Goal: Check status: Check status

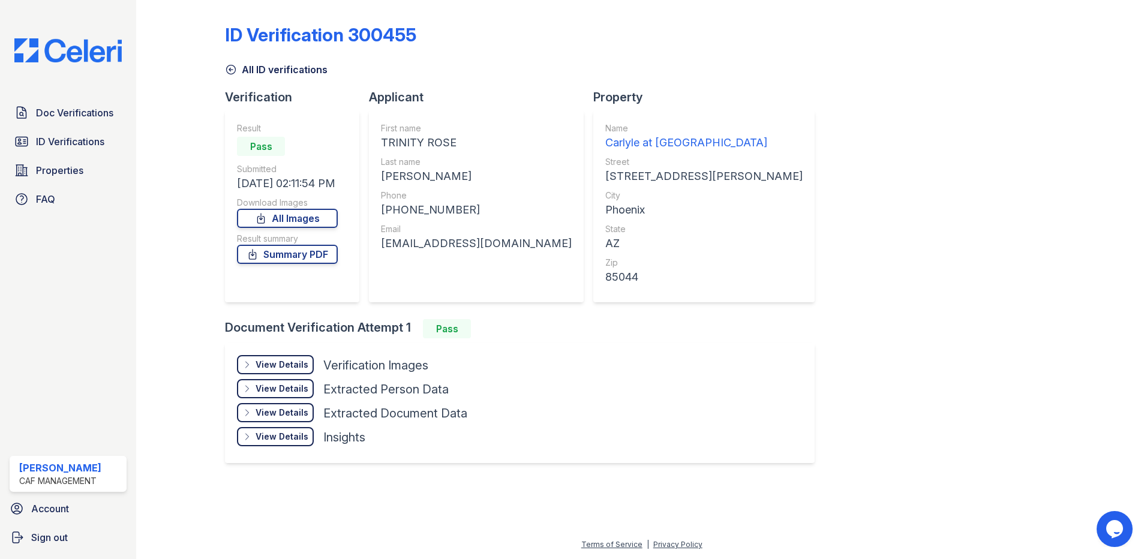
click at [275, 362] on div "View Details" at bounding box center [282, 365] width 53 height 12
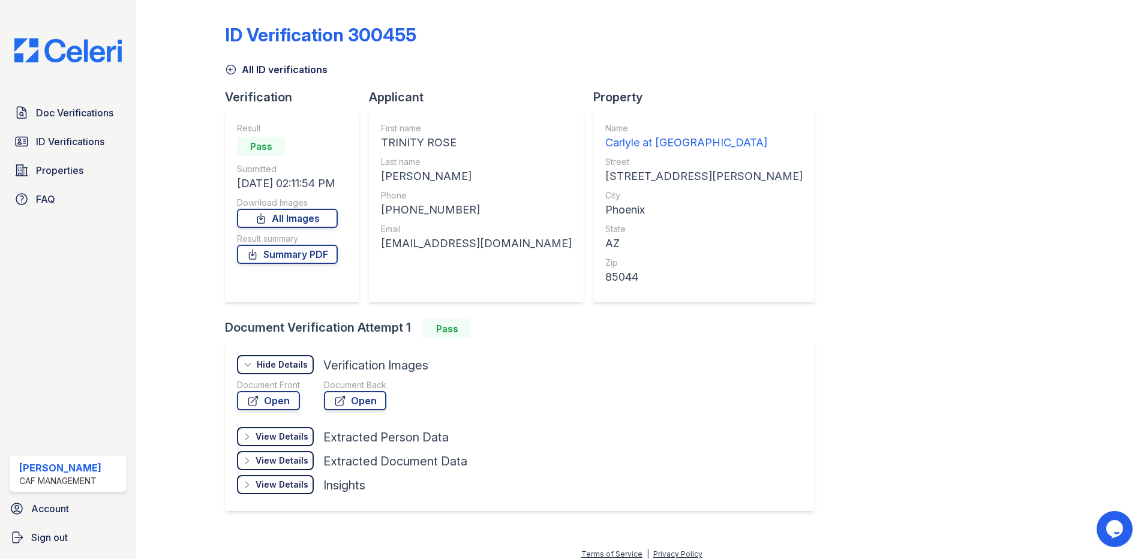
click at [290, 436] on div "View Details" at bounding box center [282, 437] width 53 height 12
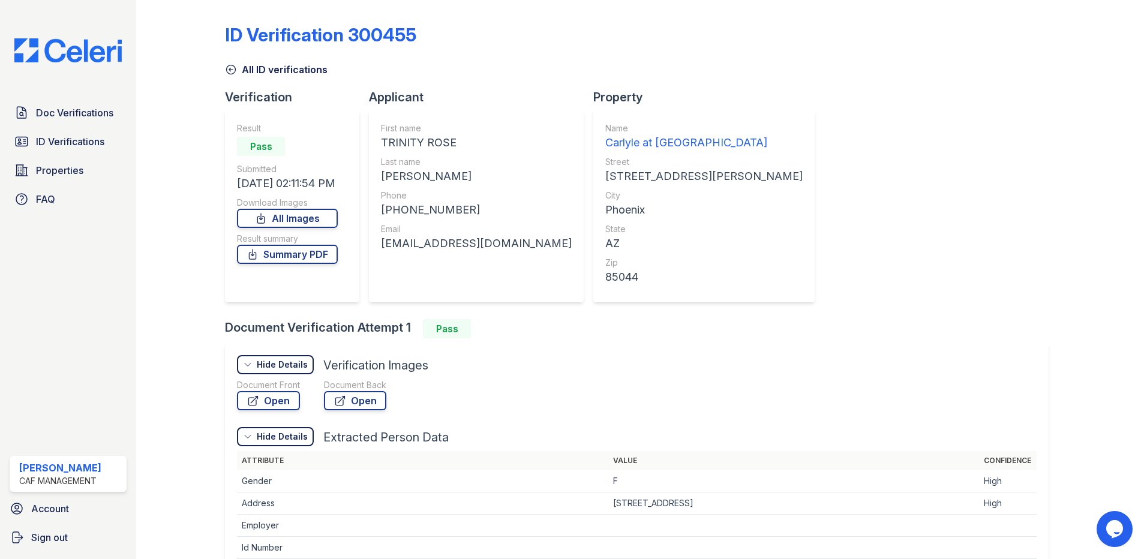
click at [617, 376] on div "View Details Details Hide Details Details Verification Images" at bounding box center [637, 367] width 800 height 24
click at [449, 273] on div "First name [GEOGRAPHIC_DATA][PERSON_NAME] Last name [PERSON_NAME] Phone [PHONE_…" at bounding box center [476, 206] width 191 height 168
drag, startPoint x: 449, startPoint y: 273, endPoint x: 475, endPoint y: 278, distance: 26.8
click at [475, 278] on div "First name [GEOGRAPHIC_DATA][PERSON_NAME] Last name [PERSON_NAME] Phone [PHONE_…" at bounding box center [476, 206] width 191 height 168
drag, startPoint x: 475, startPoint y: 278, endPoint x: 685, endPoint y: 191, distance: 227.3
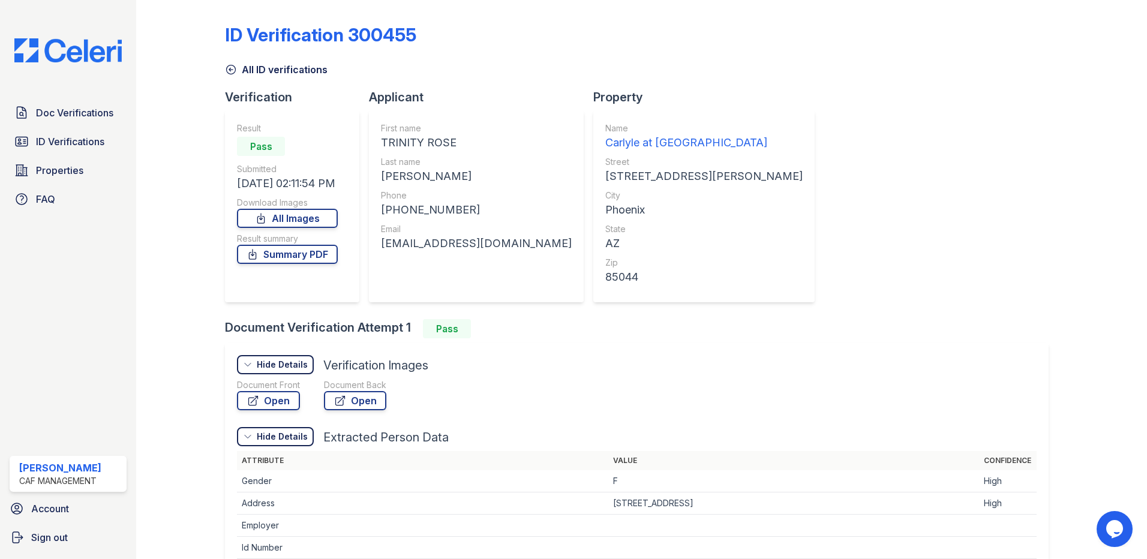
click at [625, 191] on div "City" at bounding box center [703, 196] width 197 height 12
drag, startPoint x: 494, startPoint y: 245, endPoint x: 373, endPoint y: 248, distance: 120.6
click at [373, 248] on div "First name [GEOGRAPHIC_DATA][PERSON_NAME] Last name [PERSON_NAME] Phone [PHONE_…" at bounding box center [476, 206] width 215 height 192
copy div "[EMAIL_ADDRESS][DOMAIN_NAME]"
click at [850, 295] on div "Verification Result Pass Submitted [DATE] 02:11:54 PM Download Images All Image…" at bounding box center [641, 457] width 833 height 737
